Goal: Task Accomplishment & Management: Complete application form

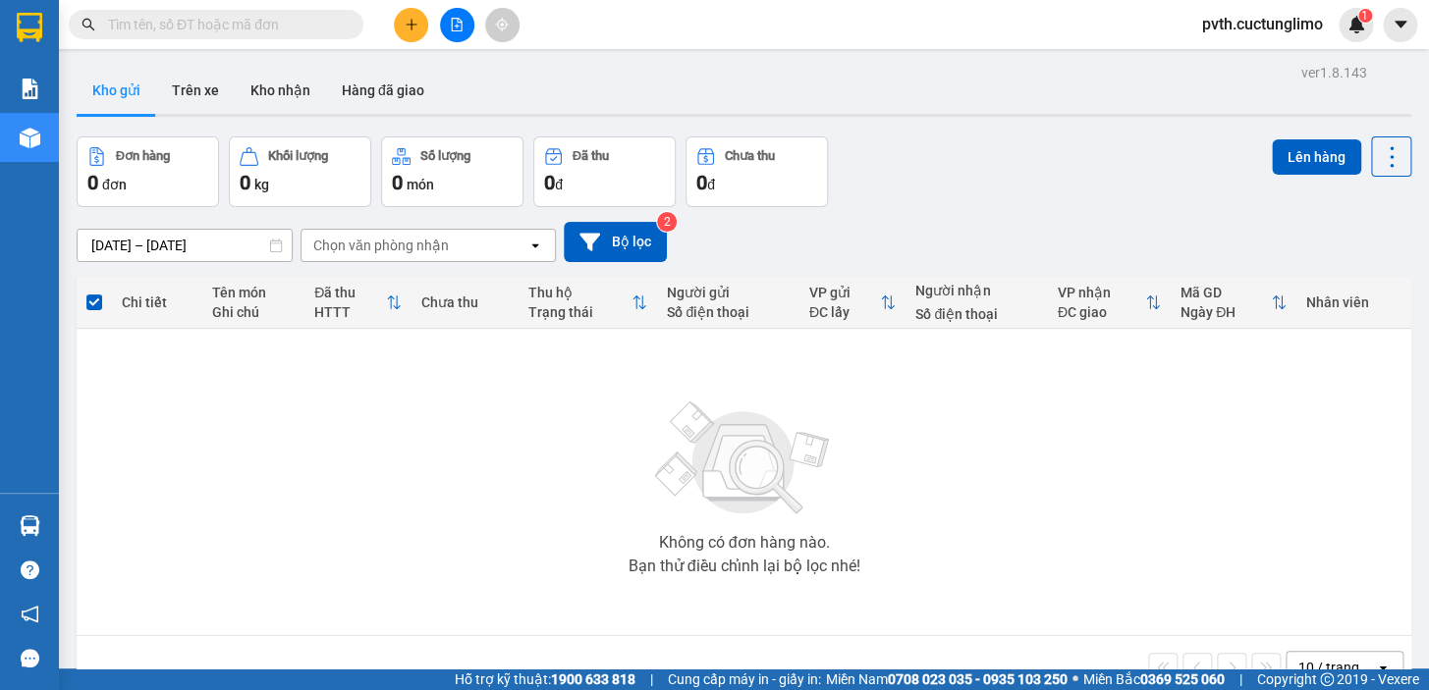
click at [410, 20] on icon "plus" at bounding box center [412, 25] width 14 height 14
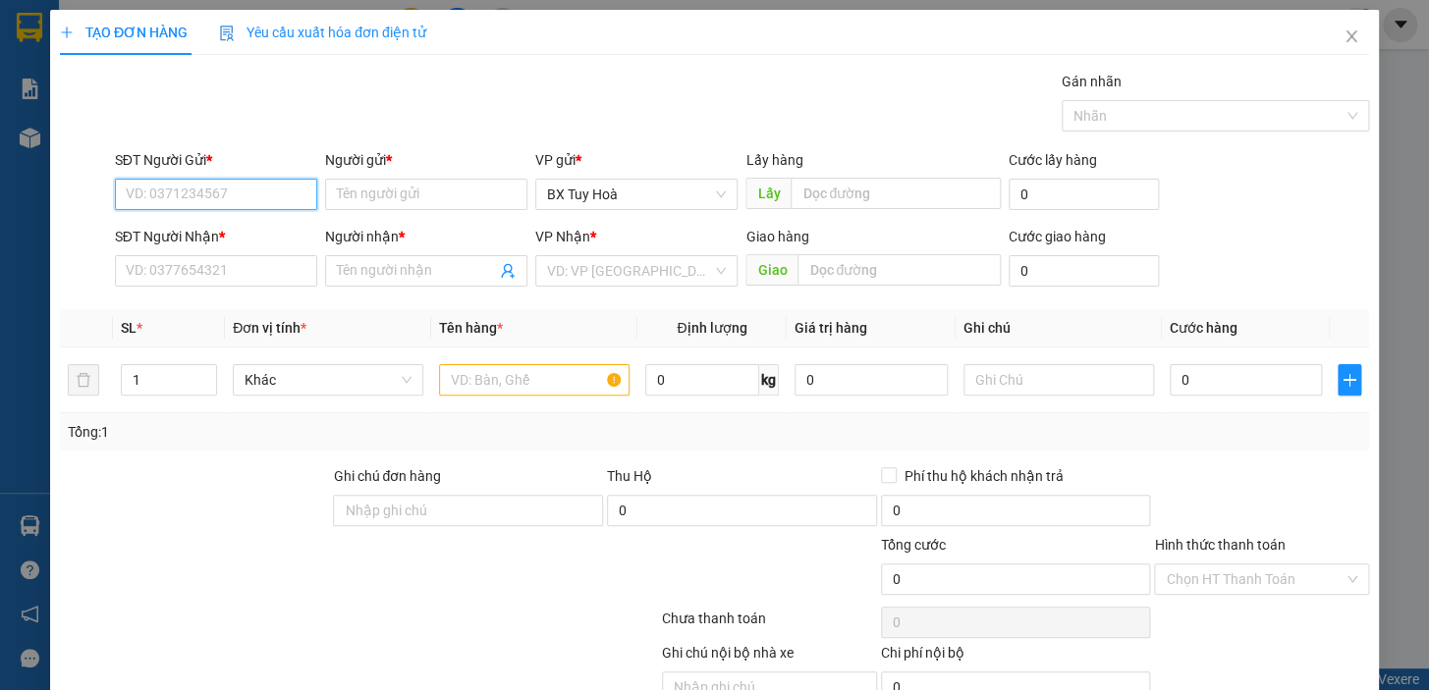
click at [277, 194] on input "SĐT Người Gửi *" at bounding box center [216, 194] width 202 height 31
click at [255, 235] on div "0912012405 - THÀNH" at bounding box center [214, 234] width 177 height 22
type input "0912012405"
type input "THÀNH"
type input "0905190868"
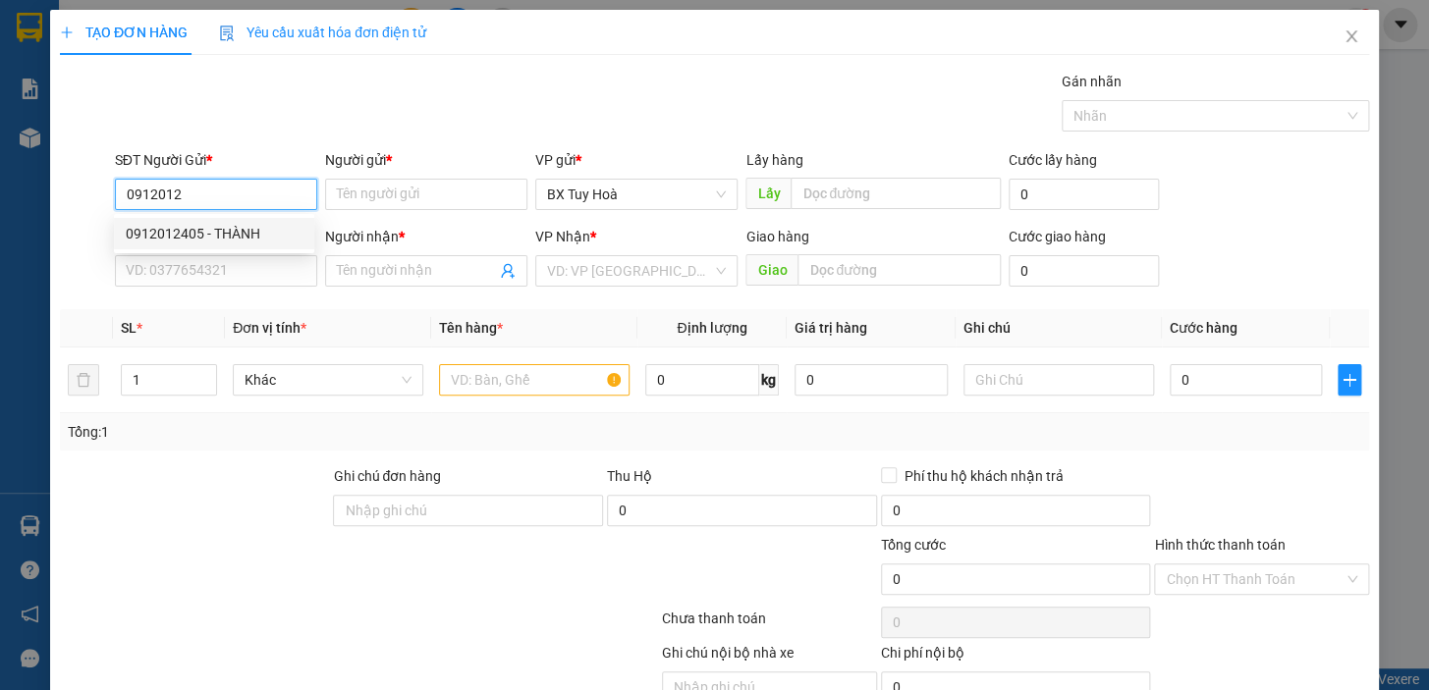
type input "thiết"
type input "40.000"
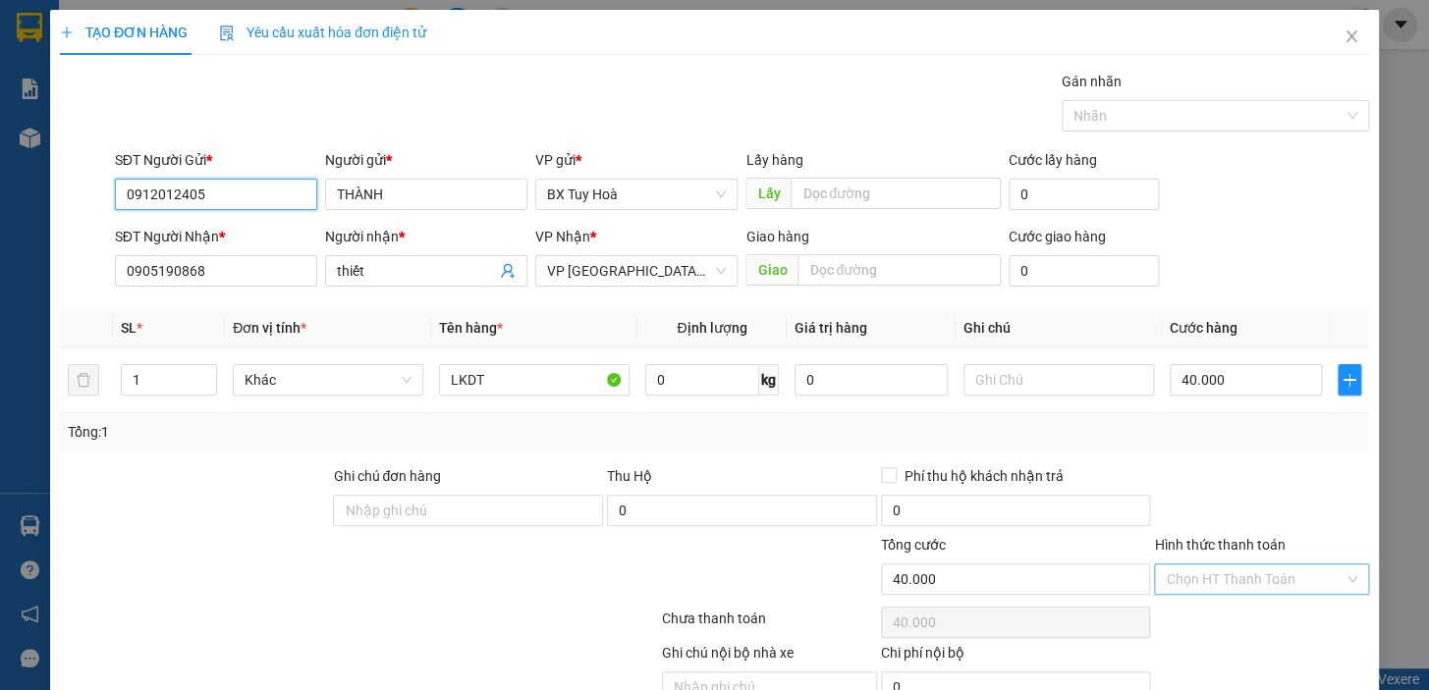
type input "0912012405"
click at [1296, 585] on input "Hình thức thanh toán" at bounding box center [1255, 579] width 178 height 29
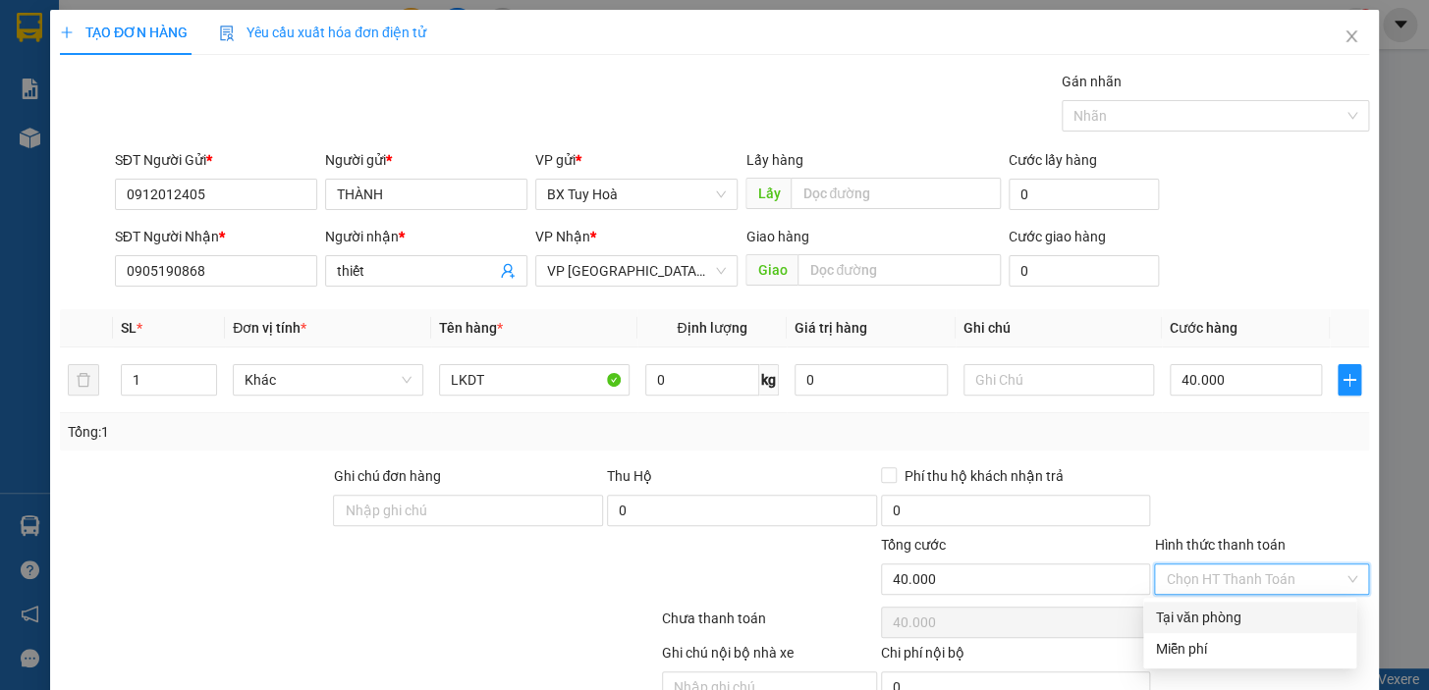
click at [1281, 616] on div "Tại văn phòng" at bounding box center [1250, 618] width 190 height 22
type input "0"
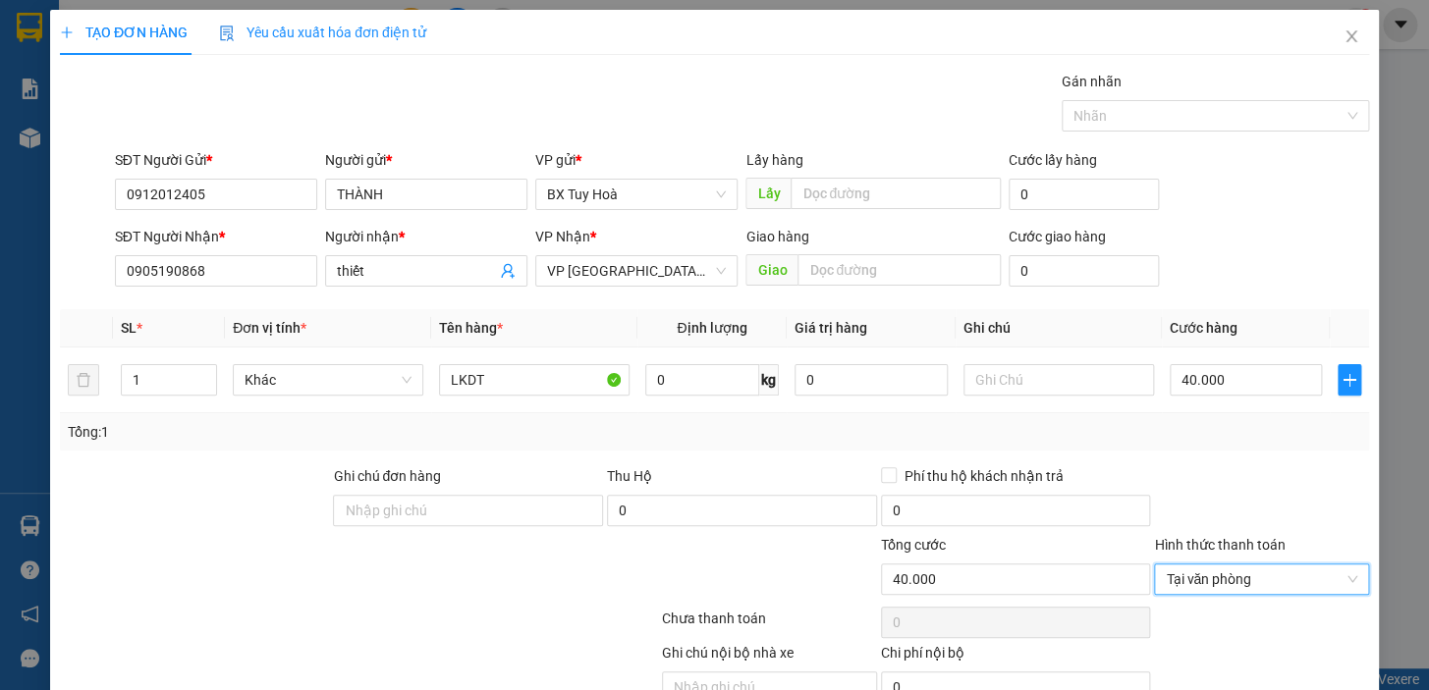
scroll to position [96, 0]
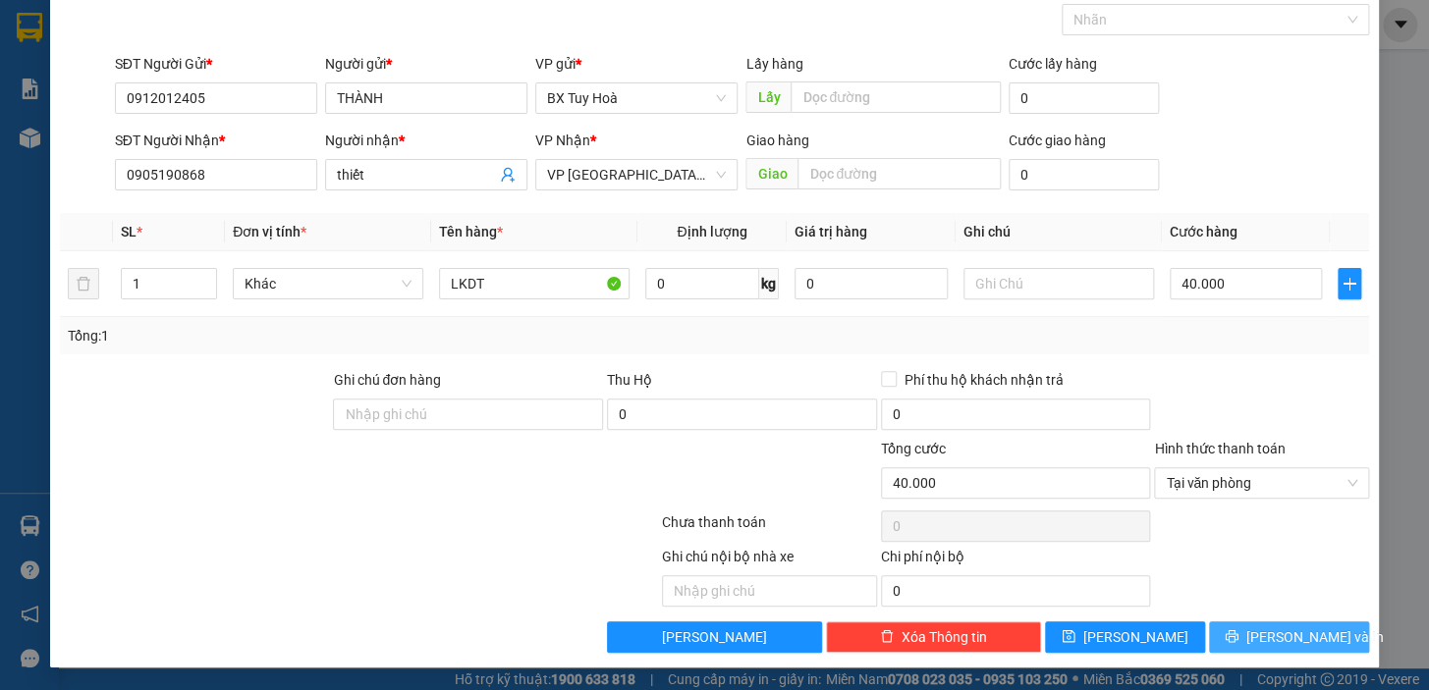
click at [1280, 629] on span "[PERSON_NAME] và In" at bounding box center [1314, 638] width 137 height 22
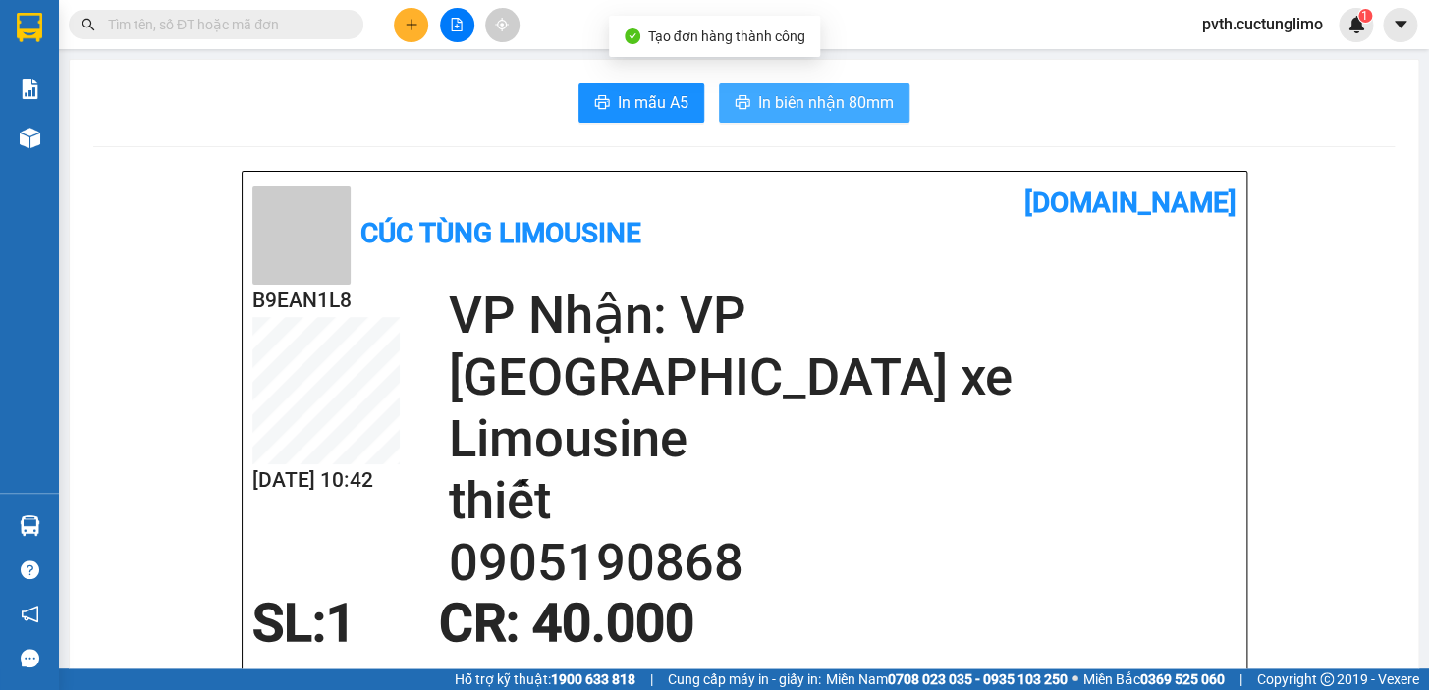
click at [761, 107] on span "In biên nhận 80mm" at bounding box center [826, 102] width 136 height 25
click at [852, 111] on span "In biên nhận 80mm" at bounding box center [826, 102] width 136 height 25
